Goal: Communication & Community: Answer question/provide support

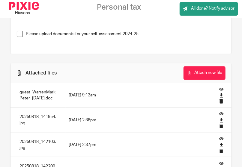
scroll to position [60, 0]
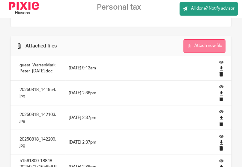
click at [198, 45] on button "Attach new file" at bounding box center [204, 45] width 42 height 13
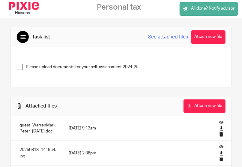
click at [201, 10] on span "All done? Notify advisor" at bounding box center [212, 8] width 43 height 4
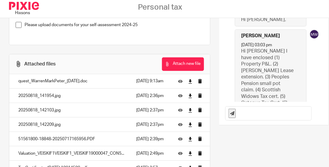
scroll to position [60, 0]
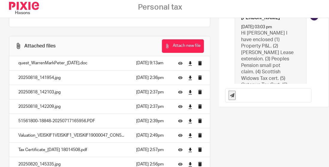
click at [241, 96] on input "text" at bounding box center [274, 94] width 72 height 13
type input "p"
type input "P45 attached."
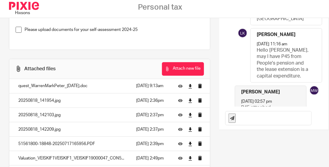
scroll to position [0, 0]
